Goal: Task Accomplishment & Management: Manage account settings

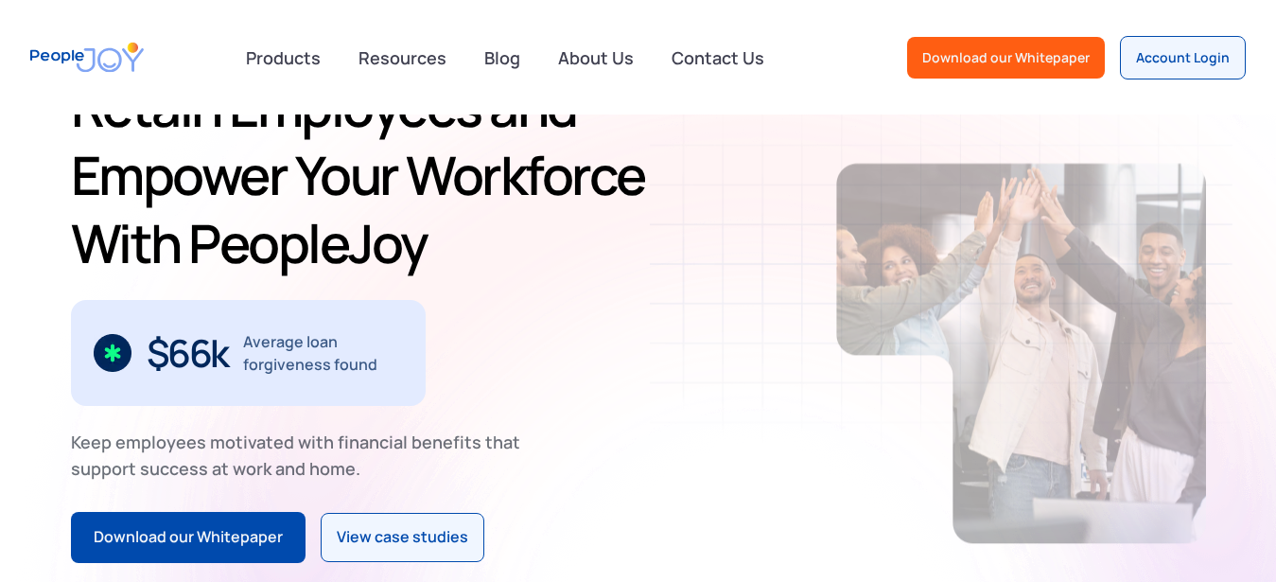
scroll to position [193, 0]
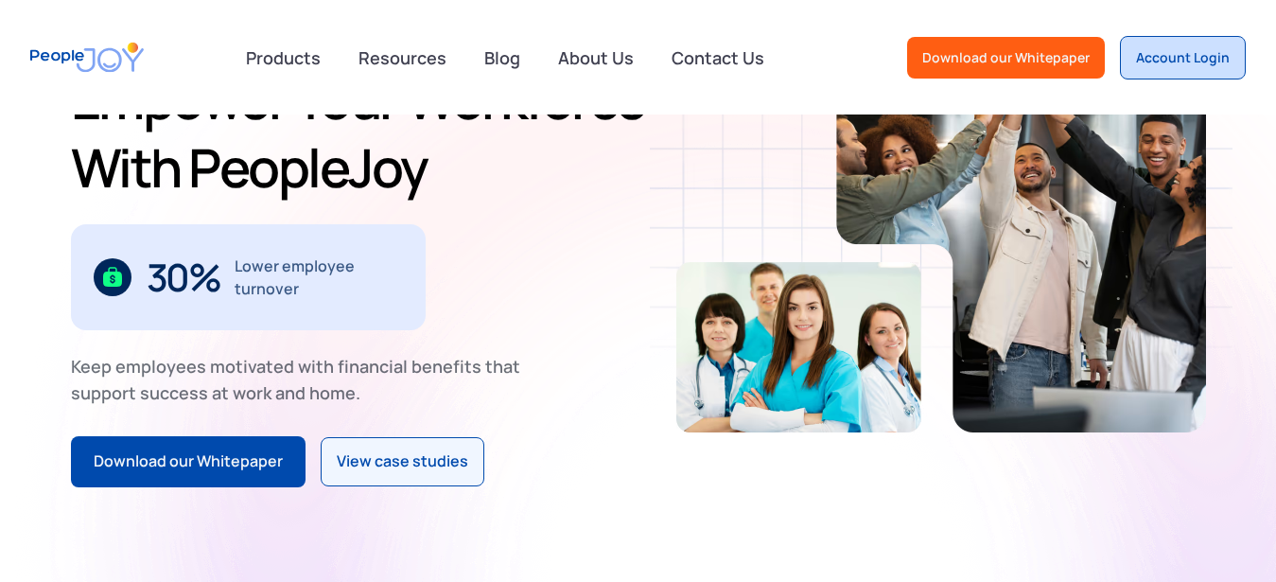
click at [1189, 56] on div "Account Login" at bounding box center [1183, 57] width 94 height 19
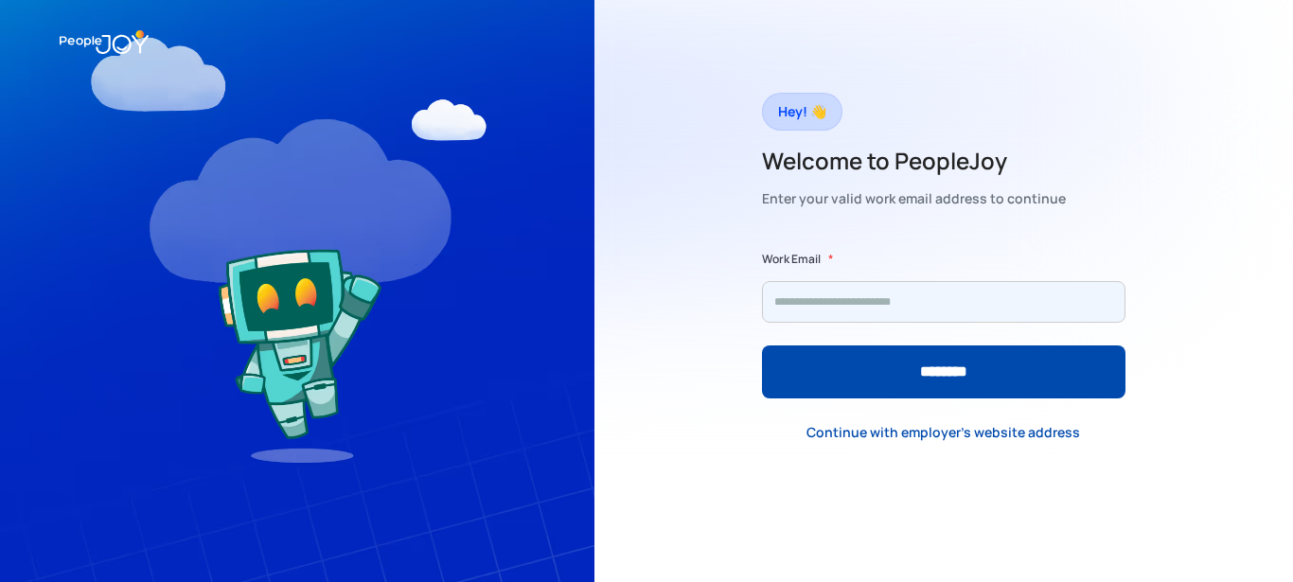
click at [954, 294] on input "Form" at bounding box center [943, 302] width 363 height 42
click at [946, 308] on input "Form" at bounding box center [943, 302] width 363 height 42
click at [947, 308] on input "Form" at bounding box center [943, 302] width 363 height 42
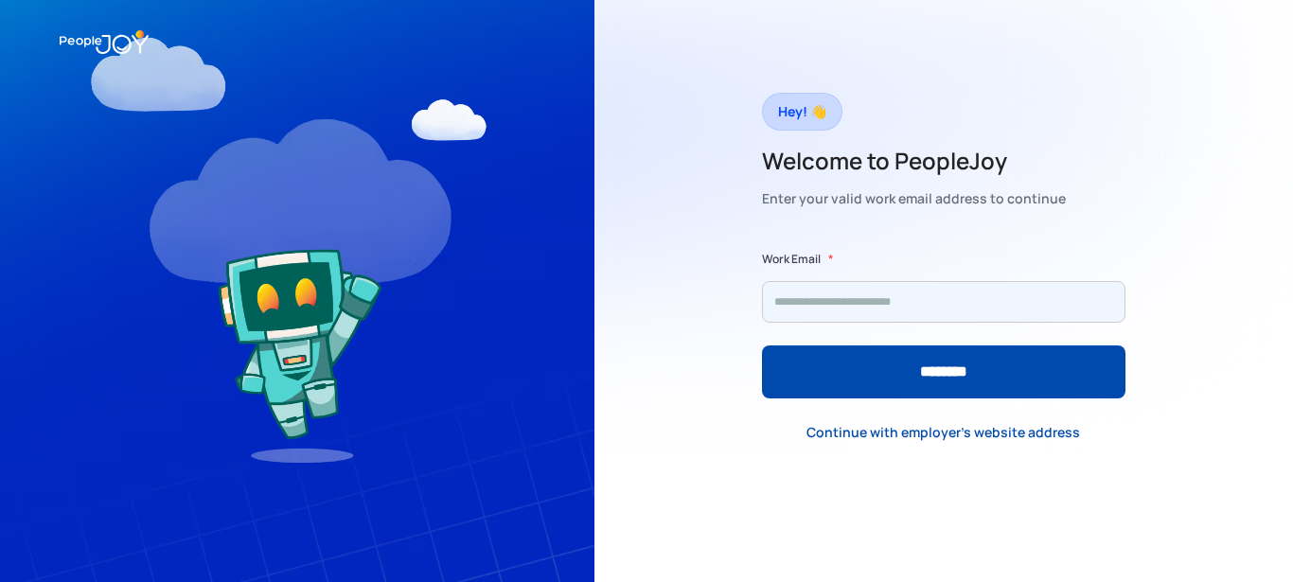
click at [947, 308] on input "Form" at bounding box center [943, 302] width 363 height 42
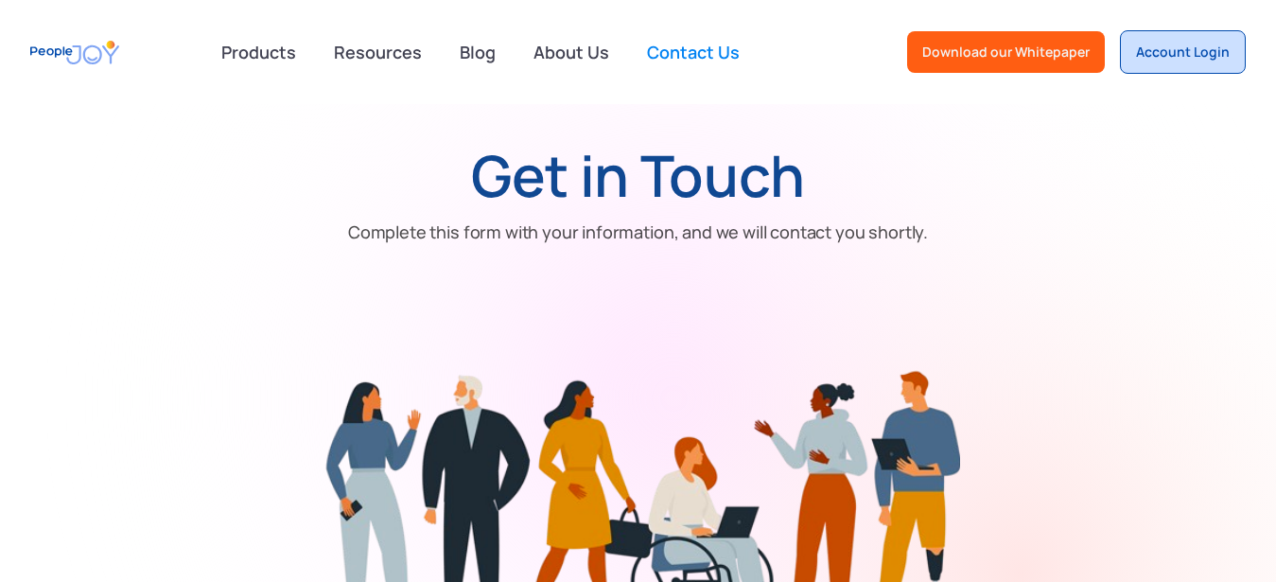
click at [1191, 59] on div "Account Login" at bounding box center [1183, 52] width 94 height 19
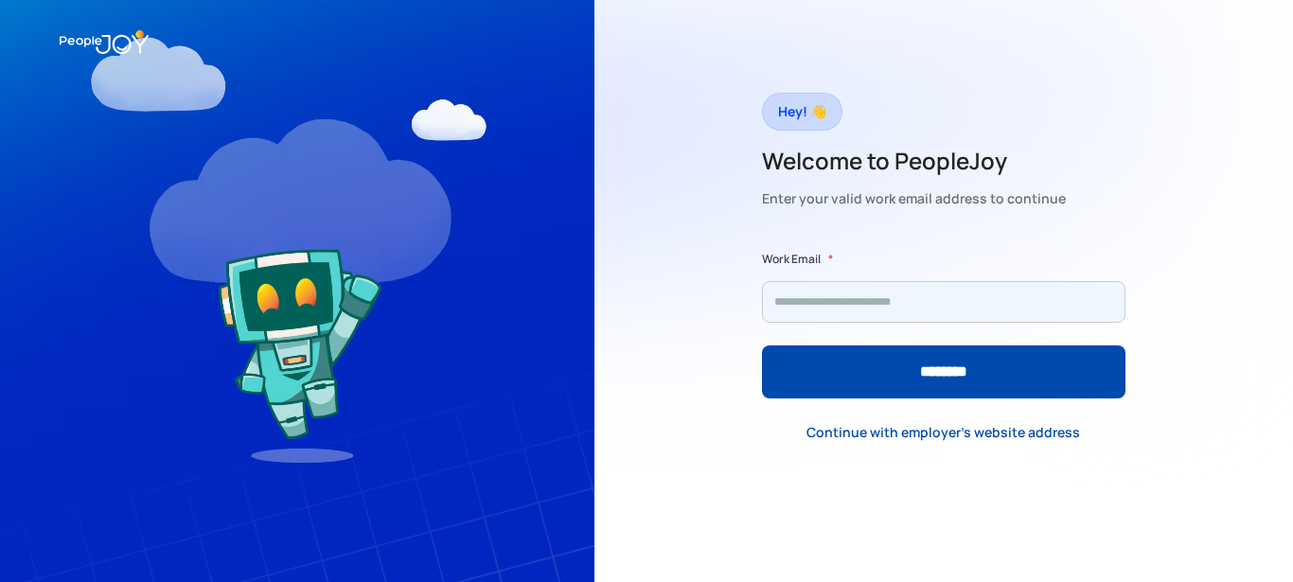
click at [939, 303] on input "Form" at bounding box center [943, 302] width 363 height 42
